Goal: Task Accomplishment & Management: Manage account settings

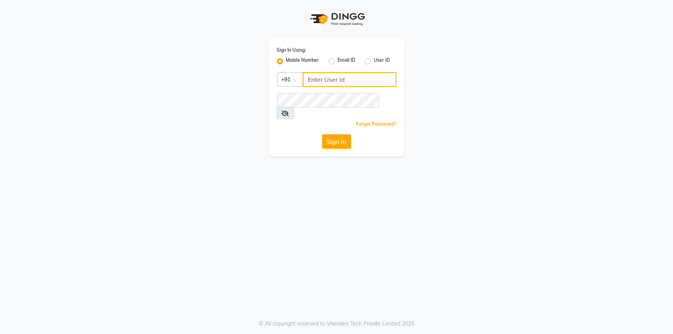
type input "8319161485"
click at [330, 134] on button "Sign In" at bounding box center [336, 141] width 29 height 15
drag, startPoint x: 0, startPoint y: 0, endPoint x: 331, endPoint y: 129, distance: 355.0
click at [331, 134] on div "Sign In" at bounding box center [337, 141] width 120 height 15
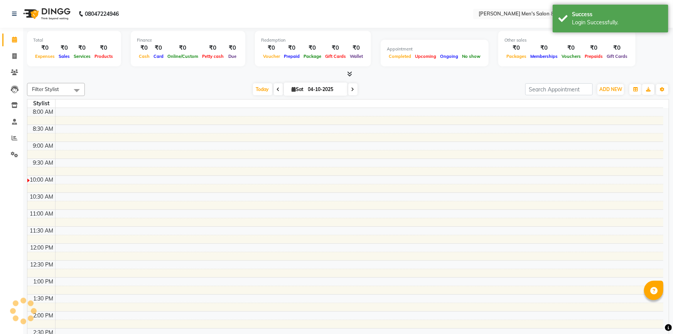
select select "en"
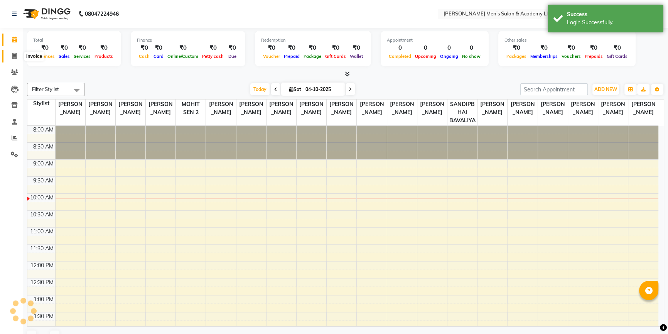
click at [11, 56] on span at bounding box center [15, 56] width 14 height 9
select select "service"
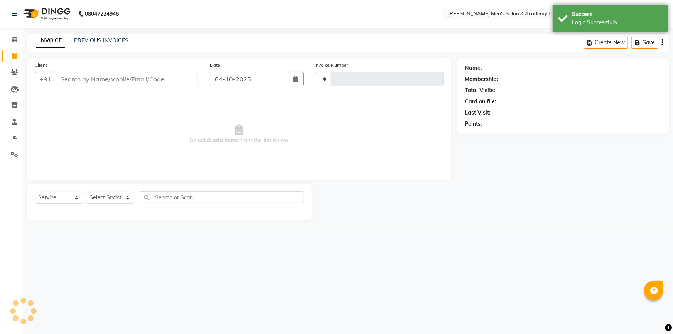
type input "6894"
select select "8248"
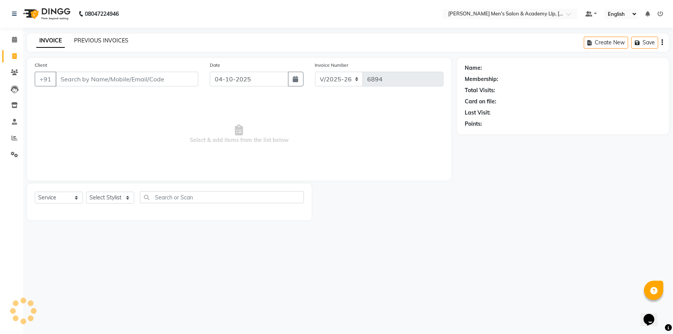
click at [100, 42] on link "PREVIOUS INVOICES" at bounding box center [101, 40] width 54 height 7
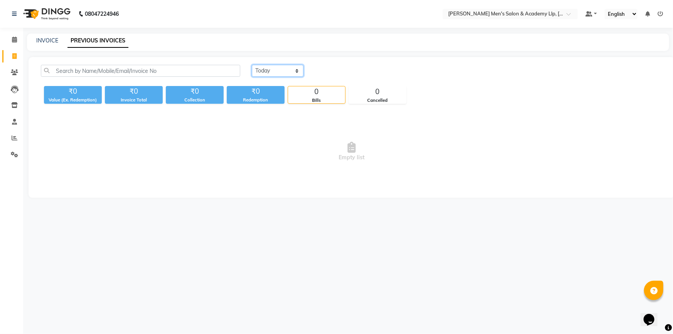
click at [274, 71] on select "[DATE] [DATE] Custom Range" at bounding box center [278, 71] width 52 height 12
select select "range"
click at [252, 65] on select "[DATE] [DATE] Custom Range" at bounding box center [278, 71] width 52 height 12
click at [352, 69] on input "04-10-2025" at bounding box center [341, 71] width 54 height 11
select select "10"
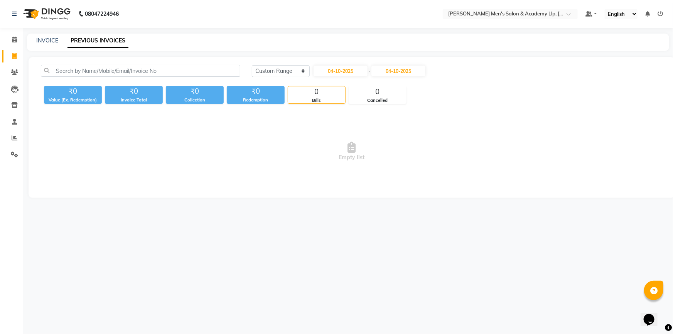
select select "2025"
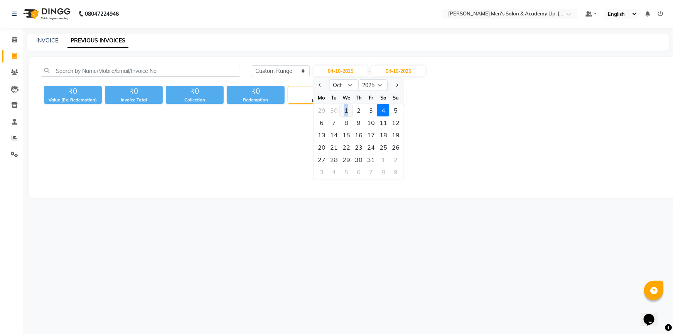
click at [346, 108] on div "1" at bounding box center [346, 110] width 12 height 12
type input "01-10-2025"
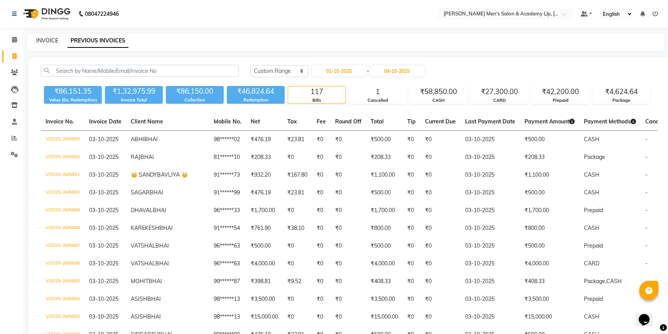
click at [45, 39] on link "INVOICE" at bounding box center [47, 40] width 22 height 7
select select "service"
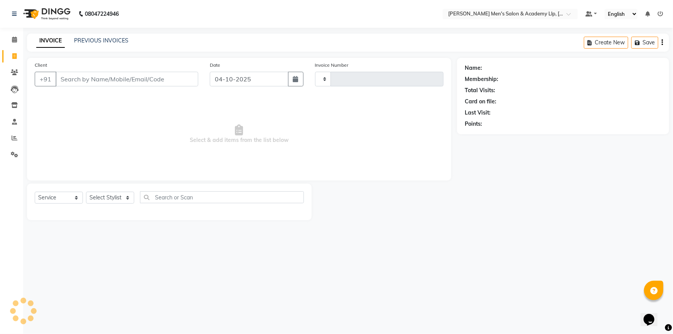
type input "6894"
select select "8248"
click at [13, 137] on icon at bounding box center [15, 138] width 6 height 6
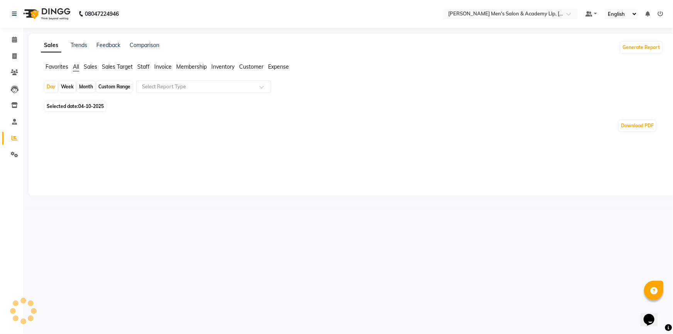
click at [71, 105] on span "Selected date: [DATE]" at bounding box center [75, 106] width 61 height 10
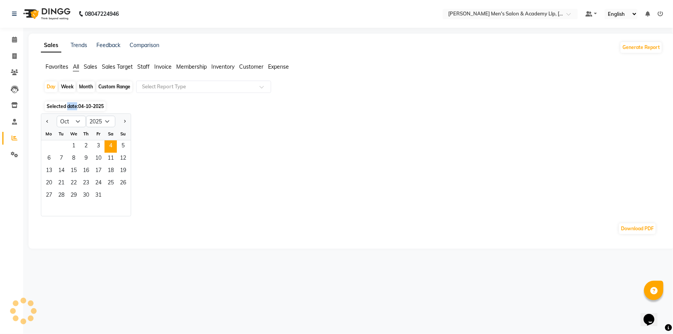
click at [71, 105] on span "Selected date: [DATE]" at bounding box center [75, 106] width 61 height 10
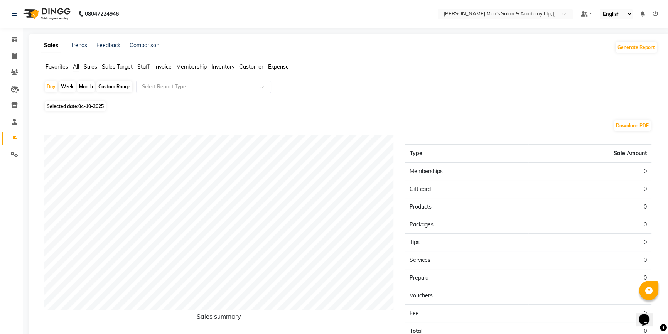
click at [91, 104] on span "04-10-2025" at bounding box center [90, 106] width 25 height 6
click at [100, 107] on span "04-10-2025" at bounding box center [90, 106] width 25 height 6
select select "10"
select select "2025"
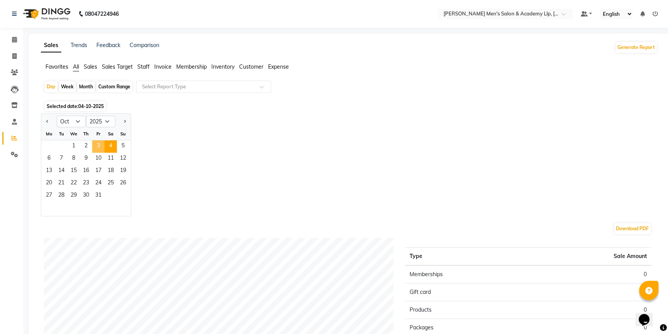
click at [98, 149] on span "3" at bounding box center [98, 146] width 12 height 12
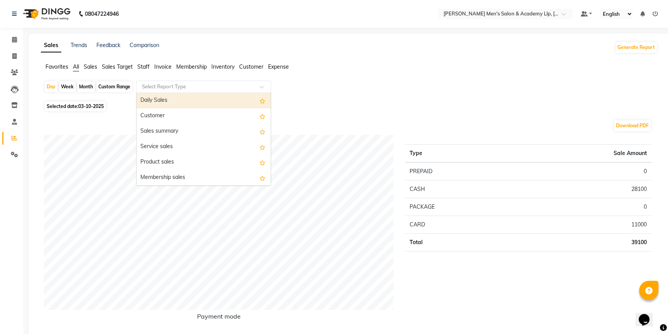
click at [157, 83] on input "text" at bounding box center [195, 87] width 111 height 8
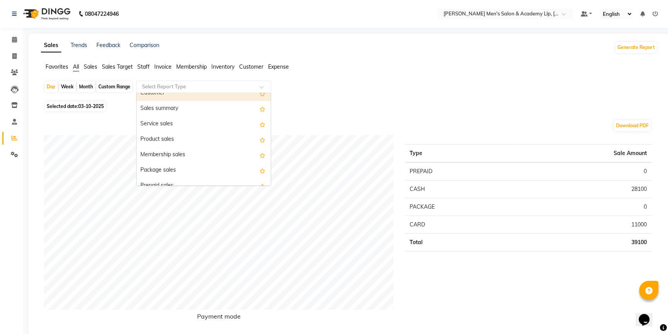
scroll to position [35, 0]
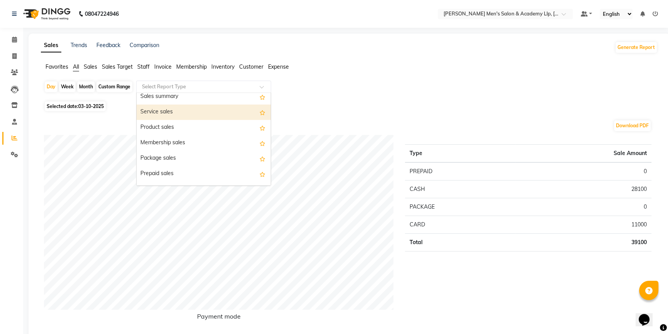
click at [166, 115] on div "Service sales" at bounding box center [204, 112] width 134 height 15
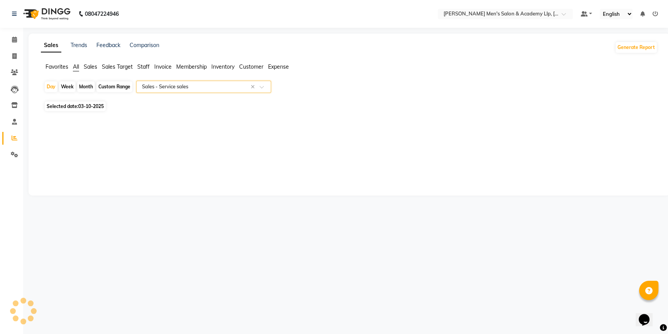
select select "full_report"
select select "csv"
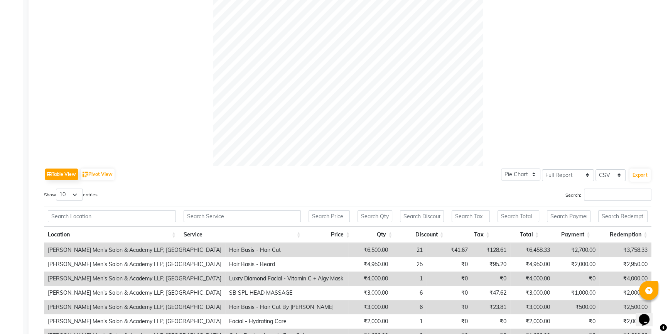
scroll to position [280, 0]
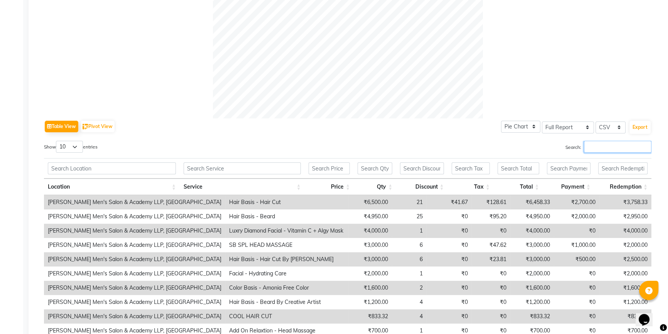
click at [598, 149] on input "Search:" at bounding box center [618, 147] width 68 height 12
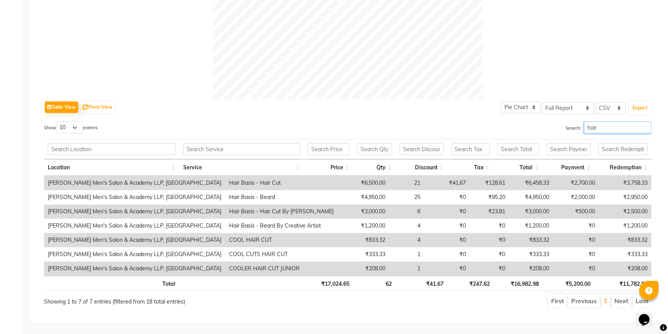
scroll to position [304, 0]
type input "h"
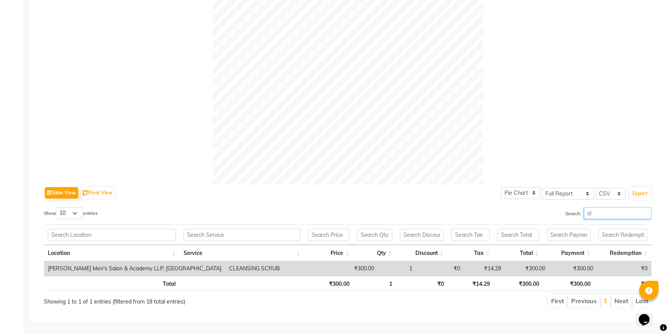
scroll to position [233, 0]
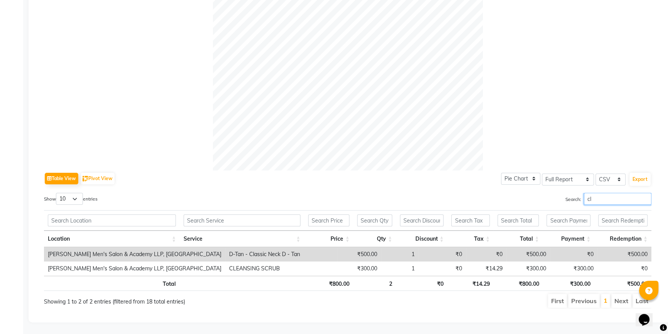
type input "c"
type input "f"
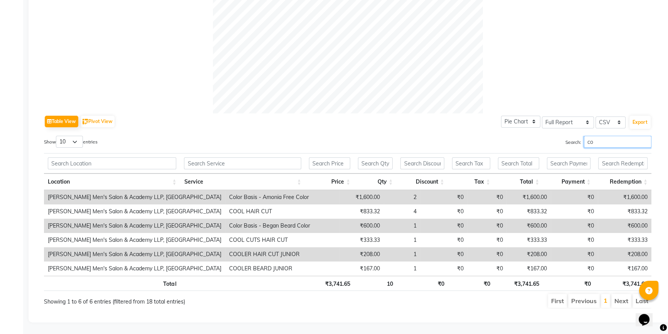
type input "c"
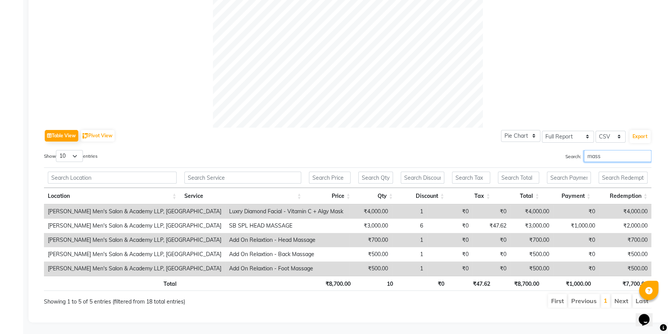
scroll to position [262, 0]
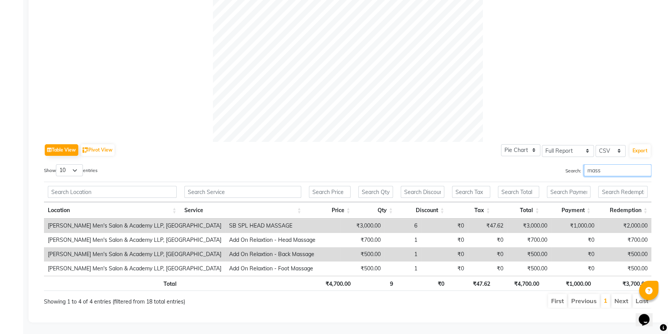
type input "mass"
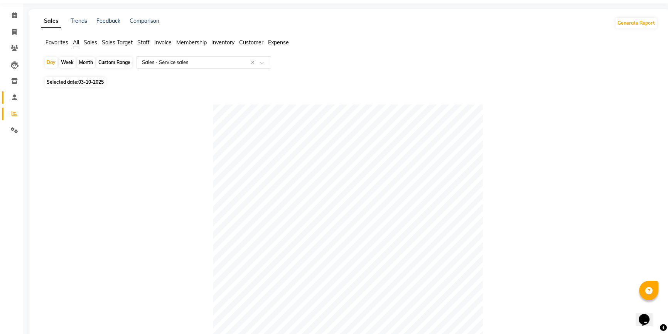
scroll to position [0, 0]
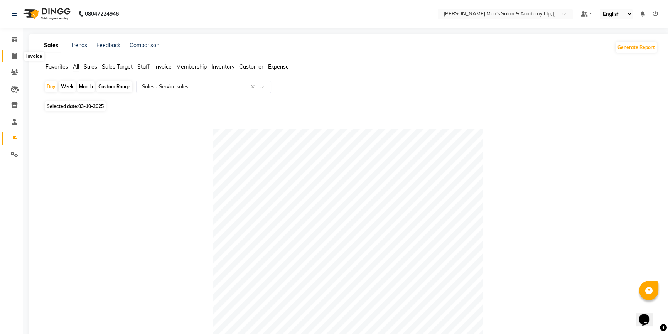
drag, startPoint x: 16, startPoint y: 59, endPoint x: 28, endPoint y: 55, distance: 12.8
click at [16, 59] on span at bounding box center [15, 56] width 14 height 9
select select "service"
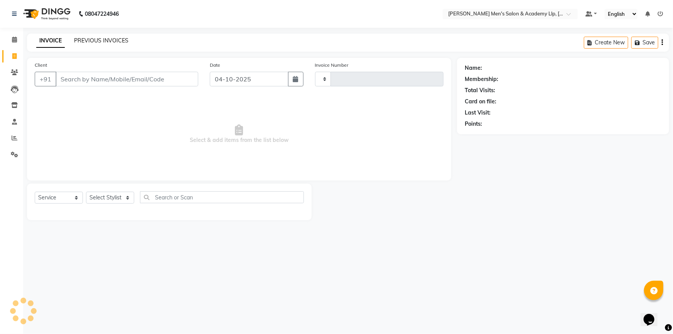
click at [92, 38] on link "PREVIOUS INVOICES" at bounding box center [101, 40] width 54 height 7
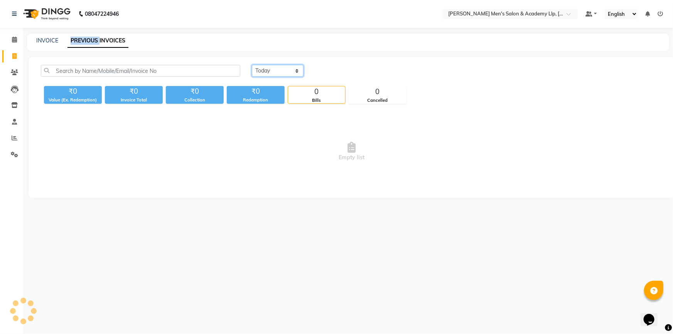
click at [283, 72] on select "[DATE] [DATE] Custom Range" at bounding box center [278, 71] width 52 height 12
click at [278, 65] on select "[DATE] [DATE] Custom Range" at bounding box center [278, 71] width 52 height 12
click at [275, 71] on select "[DATE] [DATE] Custom Range" at bounding box center [278, 71] width 52 height 12
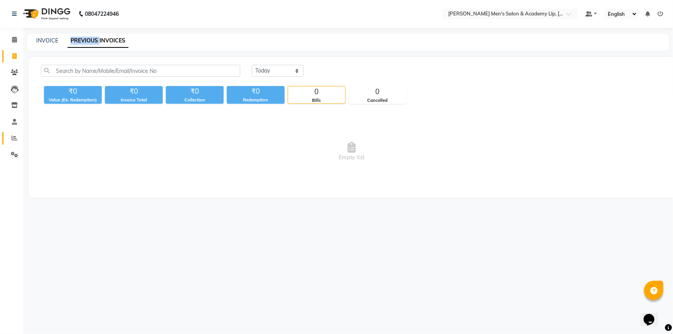
click at [10, 142] on span at bounding box center [15, 138] width 14 height 9
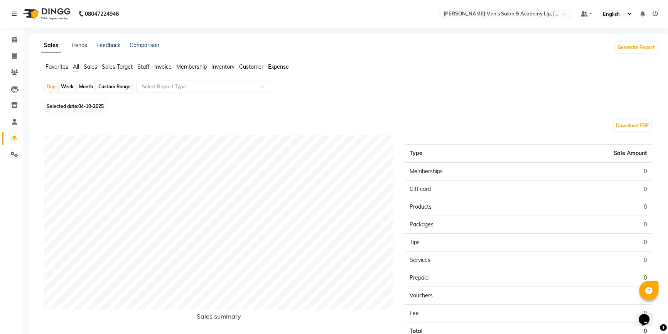
click at [92, 104] on span "04-10-2025" at bounding box center [90, 106] width 25 height 6
select select "10"
select select "2025"
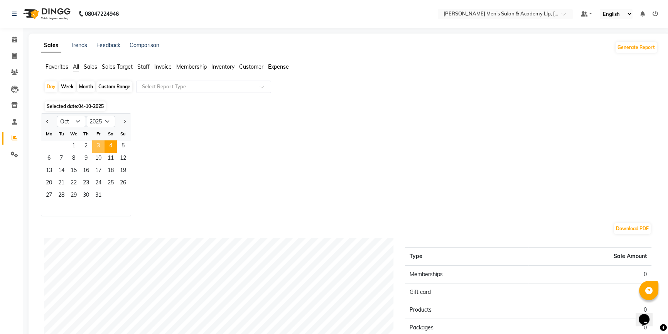
click at [99, 140] on span "3" at bounding box center [98, 146] width 12 height 12
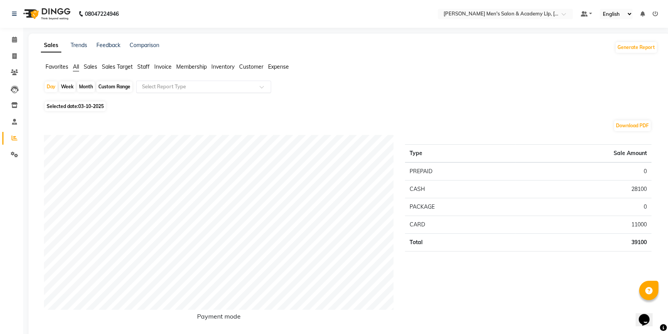
click at [164, 84] on input "text" at bounding box center [195, 87] width 111 height 8
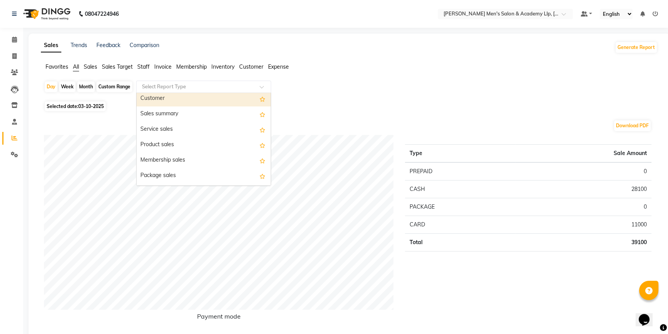
scroll to position [35, 0]
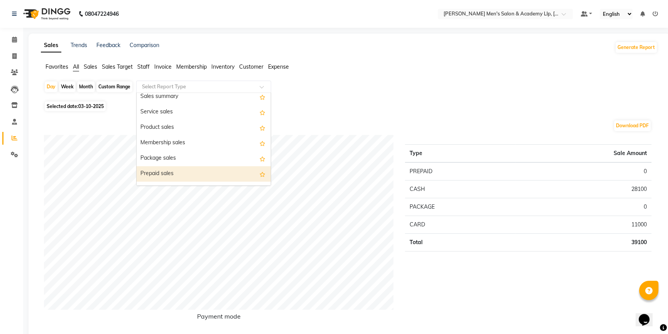
click at [170, 167] on div "Prepaid sales" at bounding box center [204, 173] width 134 height 15
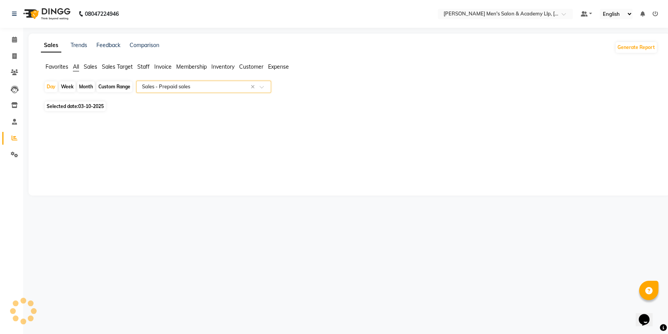
select select "full_report"
select select "csv"
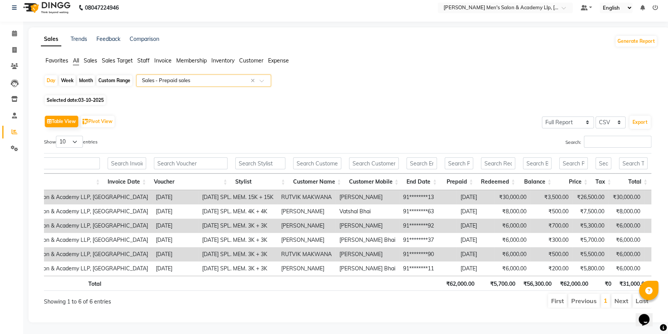
scroll to position [0, 0]
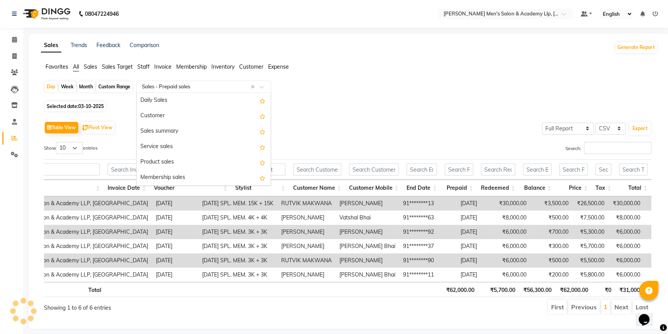
click at [157, 89] on input "text" at bounding box center [195, 87] width 111 height 8
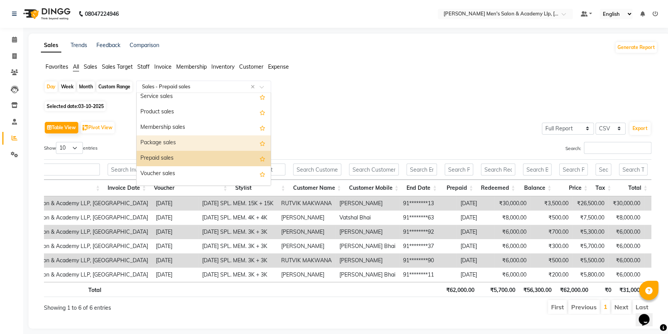
scroll to position [38, 0]
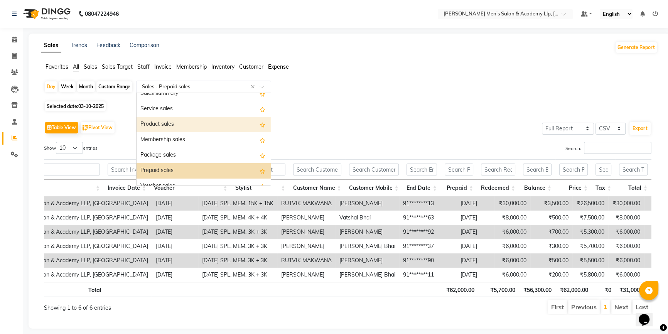
click at [162, 129] on div "Product sales" at bounding box center [204, 124] width 134 height 15
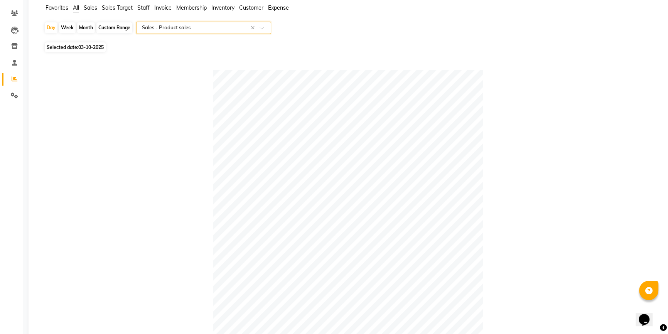
scroll to position [37, 0]
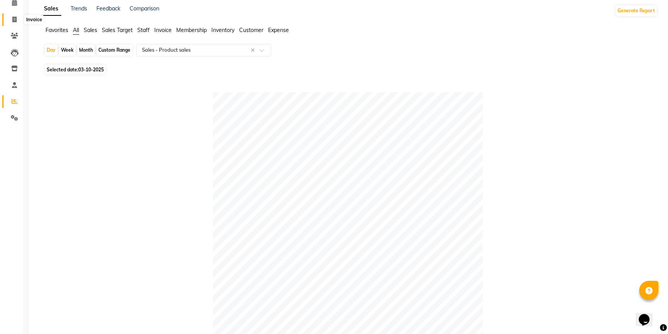
click at [11, 17] on span at bounding box center [15, 19] width 14 height 9
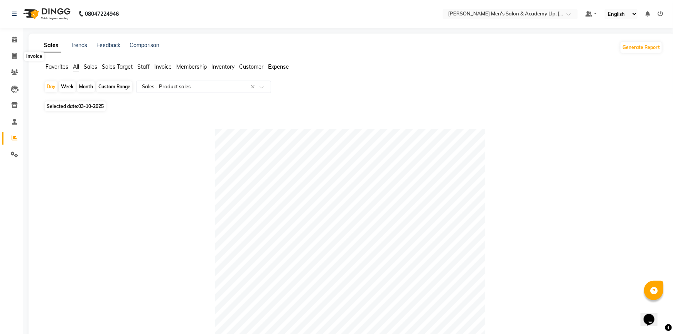
select select "service"
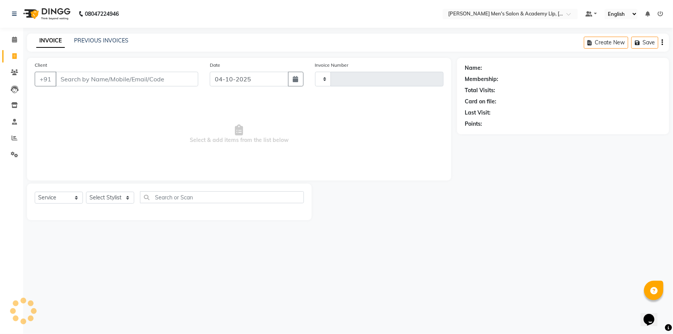
type input "6894"
select select "8248"
click at [103, 41] on link "PREVIOUS INVOICES" at bounding box center [101, 40] width 54 height 7
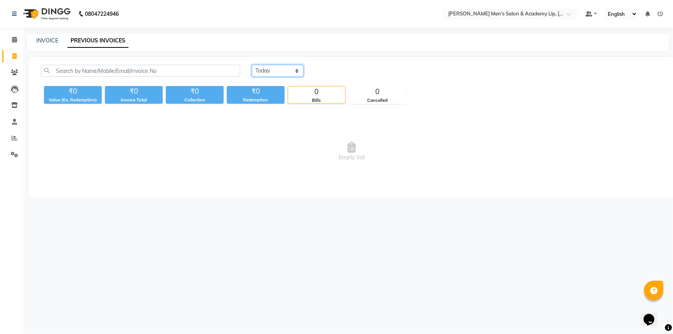
drag, startPoint x: 270, startPoint y: 69, endPoint x: 270, endPoint y: 74, distance: 5.0
click at [270, 69] on select "[DATE] [DATE] Custom Range" at bounding box center [278, 71] width 52 height 12
select select "yesterday"
click at [252, 65] on select "[DATE] [DATE] Custom Range" at bounding box center [278, 71] width 52 height 12
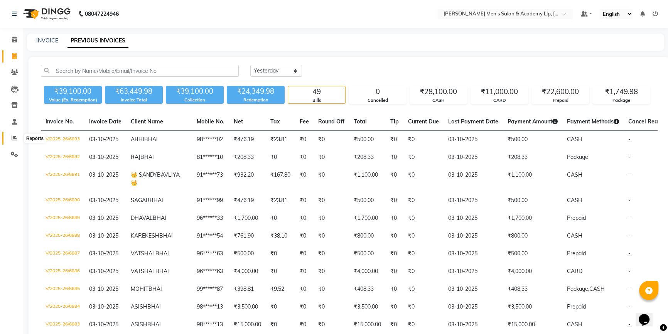
click at [12, 140] on icon at bounding box center [15, 138] width 6 height 6
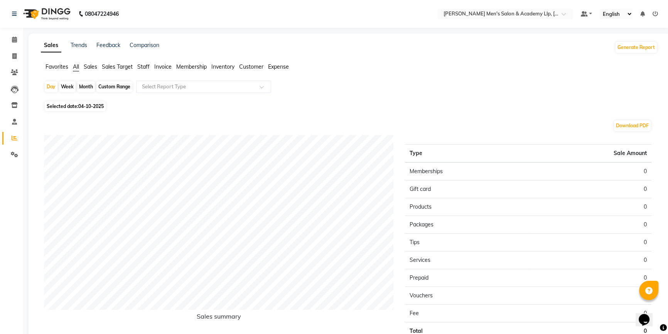
click at [98, 107] on span "04-10-2025" at bounding box center [90, 106] width 25 height 6
select select "10"
select select "2025"
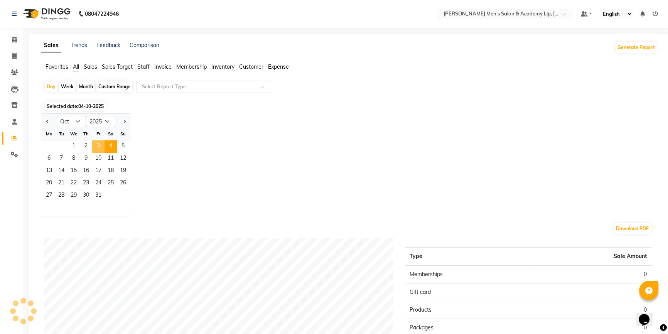
click at [95, 145] on span "3" at bounding box center [98, 146] width 12 height 12
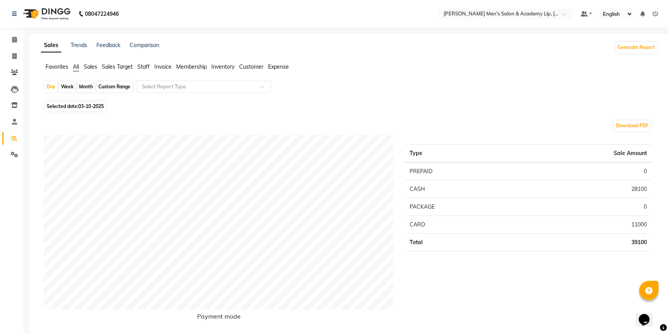
click at [143, 66] on span "Staff" at bounding box center [143, 66] width 12 height 7
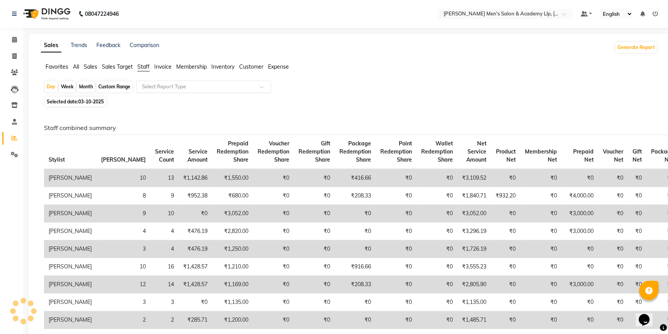
click at [154, 86] on input "text" at bounding box center [195, 87] width 111 height 8
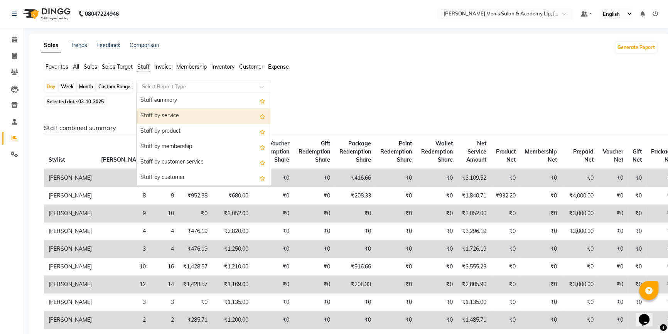
click at [173, 118] on div "Staff by service" at bounding box center [204, 115] width 134 height 15
select select "full_report"
select select "csv"
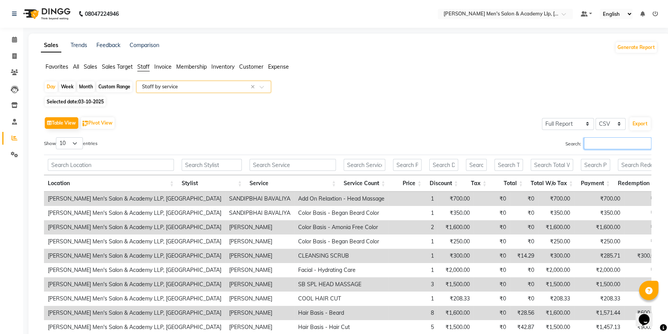
click at [592, 145] on input "Search:" at bounding box center [618, 143] width 68 height 12
type input "A"
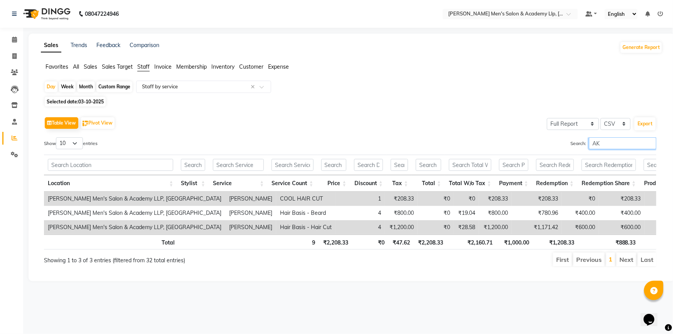
type input "A"
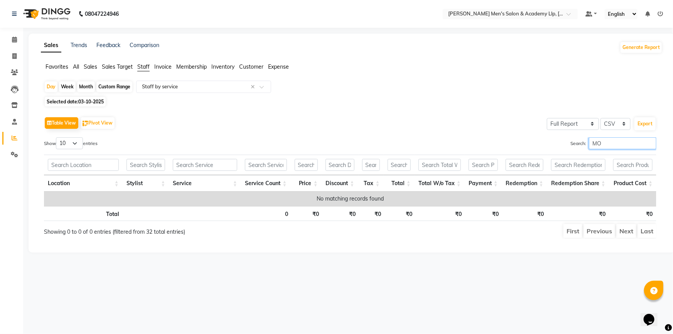
type input "M"
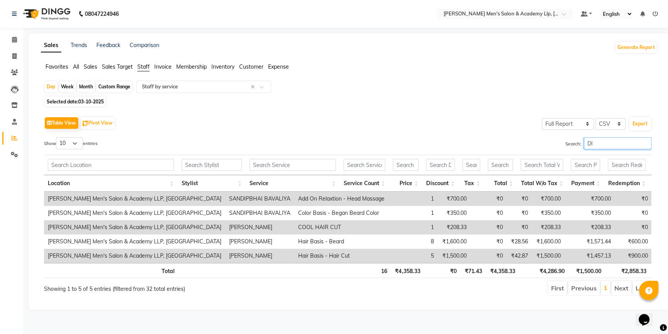
type input "D"
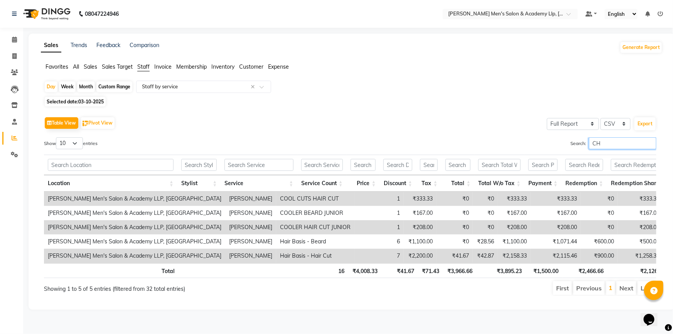
type input "C"
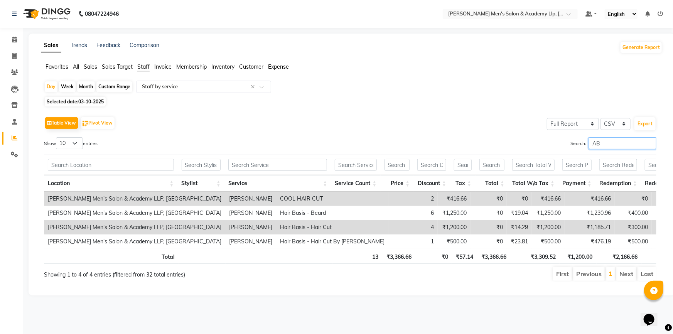
type input "A"
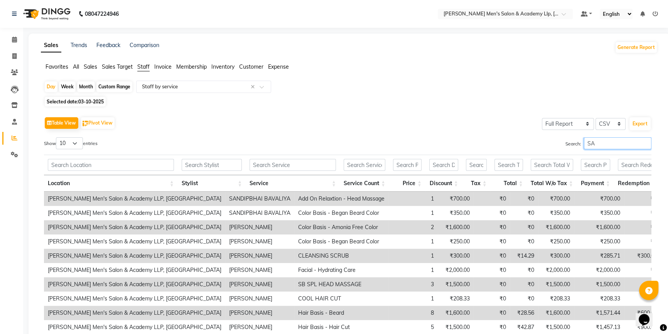
type input "S"
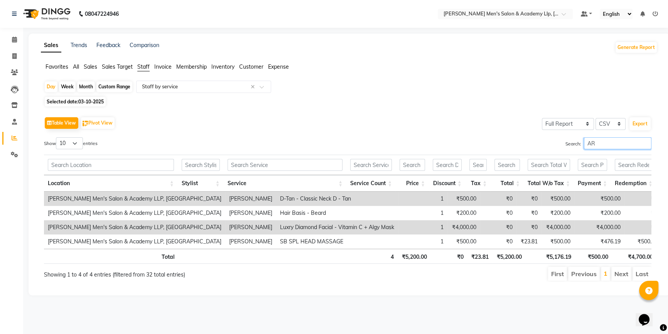
type input "A"
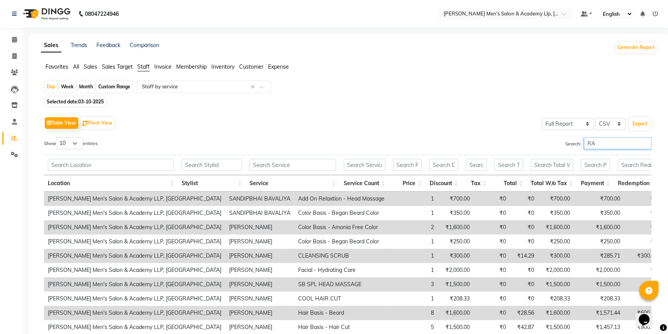
type input "R"
type input "A"
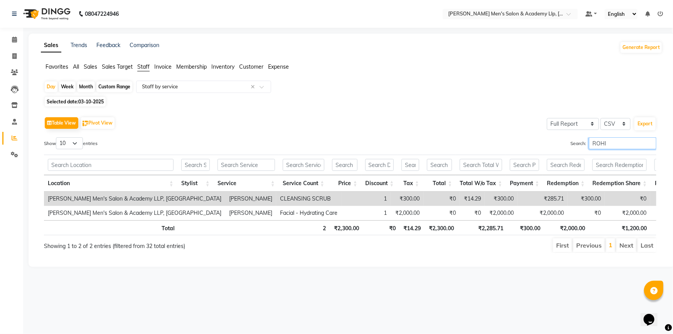
type input "ROHI"
click at [11, 54] on span at bounding box center [15, 56] width 14 height 9
select select "service"
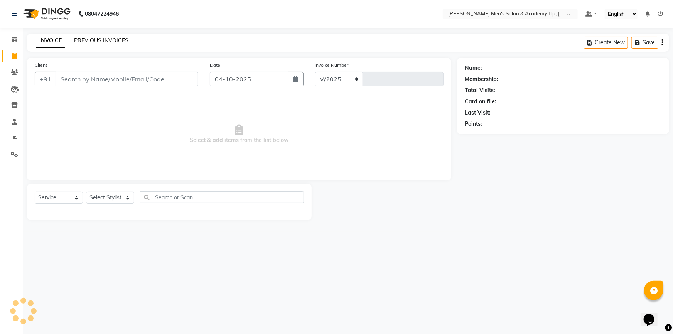
select select "8248"
type input "6894"
click at [96, 38] on link "PREVIOUS INVOICES" at bounding box center [101, 40] width 54 height 7
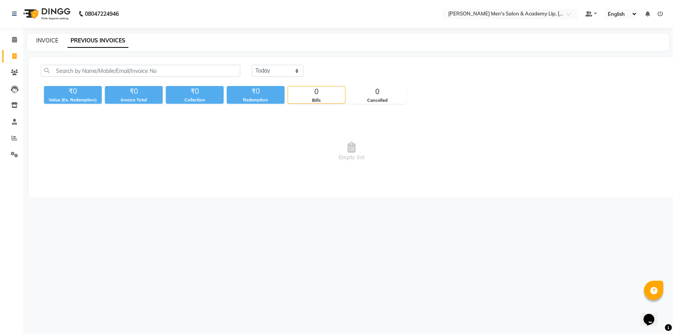
click at [53, 39] on link "INVOICE" at bounding box center [47, 40] width 22 height 7
select select "8248"
select select "service"
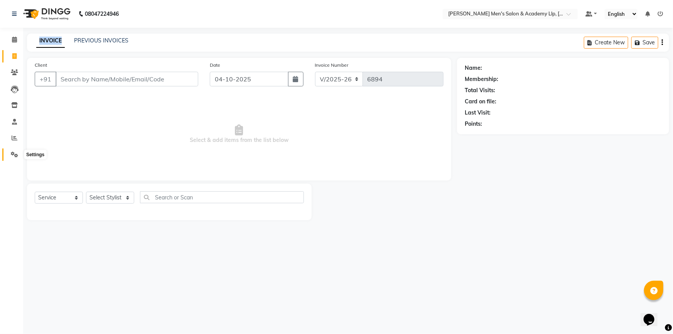
click at [15, 151] on span at bounding box center [15, 154] width 14 height 9
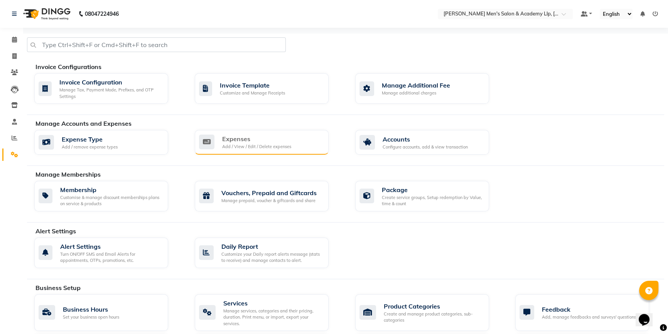
click at [229, 144] on div "Add / View / Edit / Delete expenses" at bounding box center [256, 147] width 69 height 7
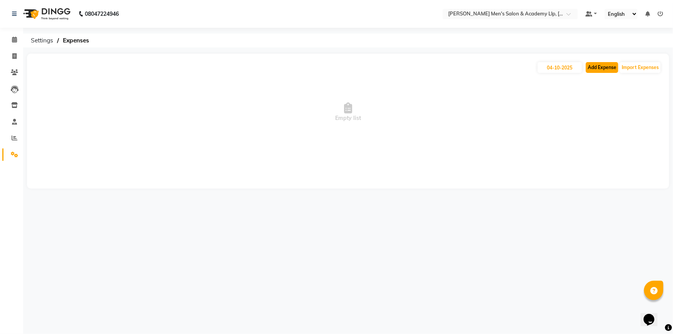
click at [611, 64] on button "Add Expense" at bounding box center [602, 67] width 32 height 11
select select "1"
select select "7378"
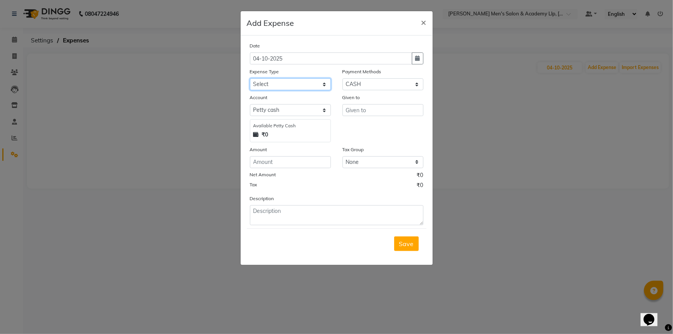
click at [297, 88] on select "Select ADVANCE RUPEES FOR STAFF CLEANING GROSSERY CLENING ITEM HOUSEKEEPIN clie…" at bounding box center [290, 84] width 81 height 12
select select "15451"
click at [250, 79] on select "Select ADVANCE RUPEES FOR STAFF CLEANING GROSSERY CLENING ITEM HOUSEKEEPIN clie…" at bounding box center [290, 84] width 81 height 12
click at [365, 113] on input "text" at bounding box center [383, 110] width 81 height 12
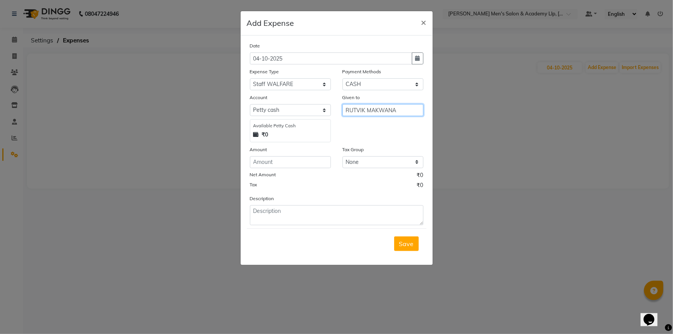
type input "RUTVIK MAKWANA"
click at [273, 161] on input "number" at bounding box center [290, 162] width 81 height 12
type input "1100"
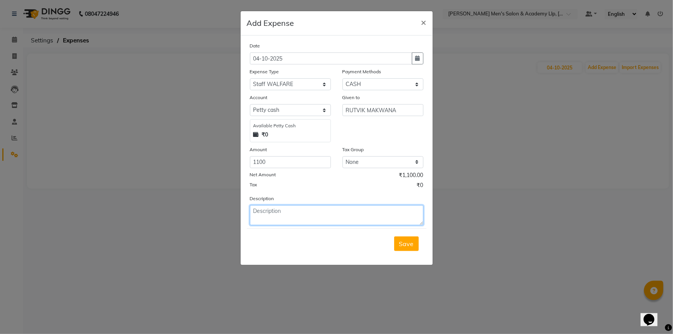
click at [271, 213] on textarea at bounding box center [337, 215] width 174 height 20
type textarea "920/- JAMVANU 180/- NASHTO"
click at [411, 245] on span "Save" at bounding box center [406, 244] width 15 height 8
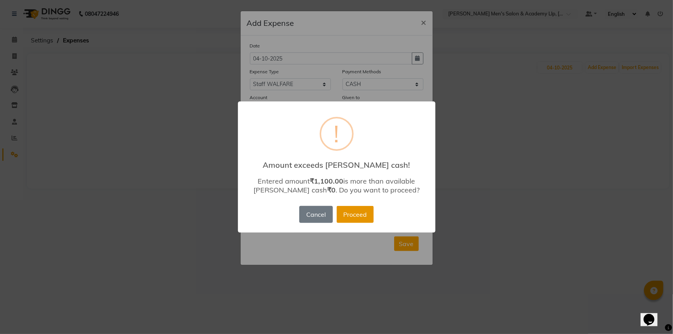
click at [367, 212] on button "Proceed" at bounding box center [355, 214] width 37 height 17
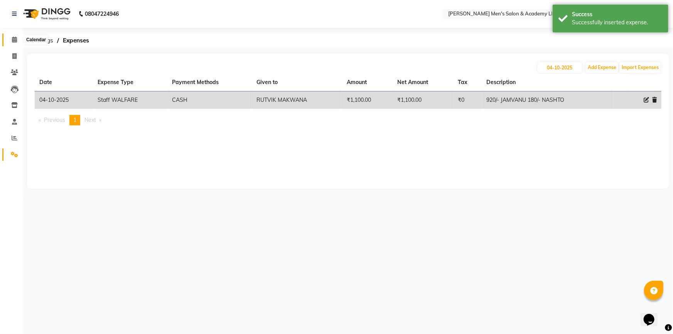
click at [15, 42] on icon at bounding box center [14, 40] width 5 height 6
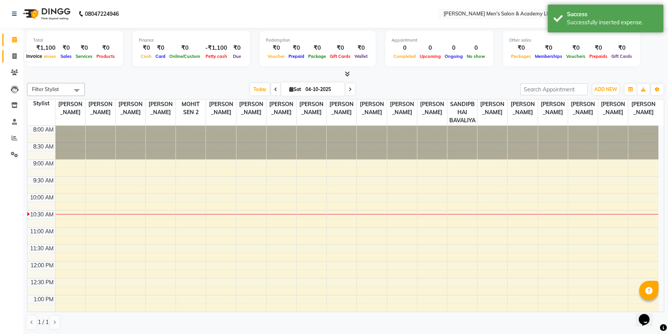
click at [10, 53] on span at bounding box center [15, 56] width 14 height 9
select select "service"
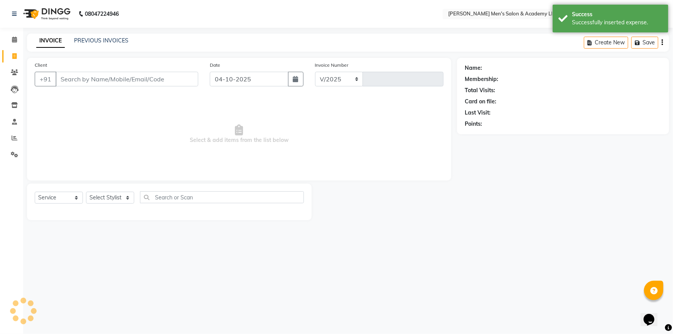
select select "8248"
type input "6894"
